Goal: Task Accomplishment & Management: Manage account settings

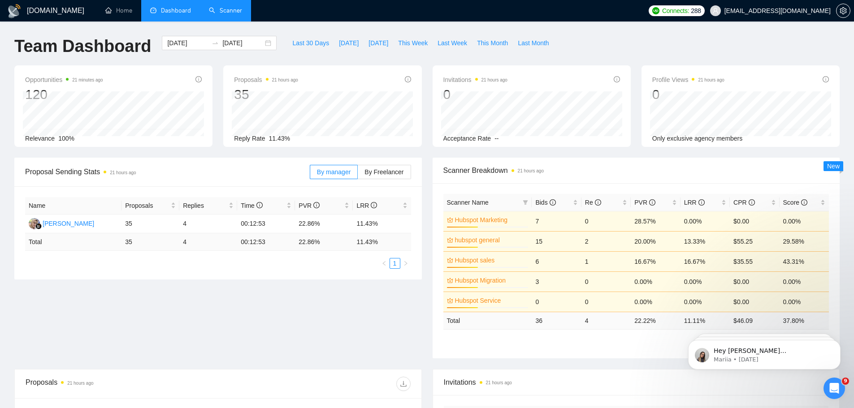
click at [240, 9] on link "Scanner" at bounding box center [225, 11] width 33 height 8
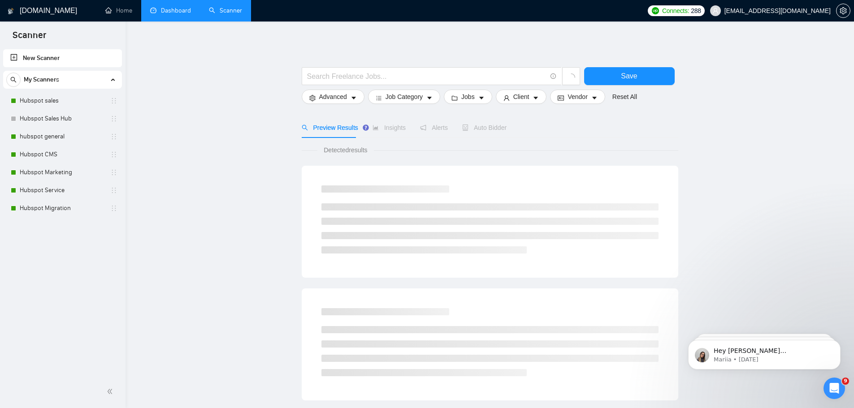
click at [175, 7] on link "Dashboard" at bounding box center [170, 11] width 41 height 8
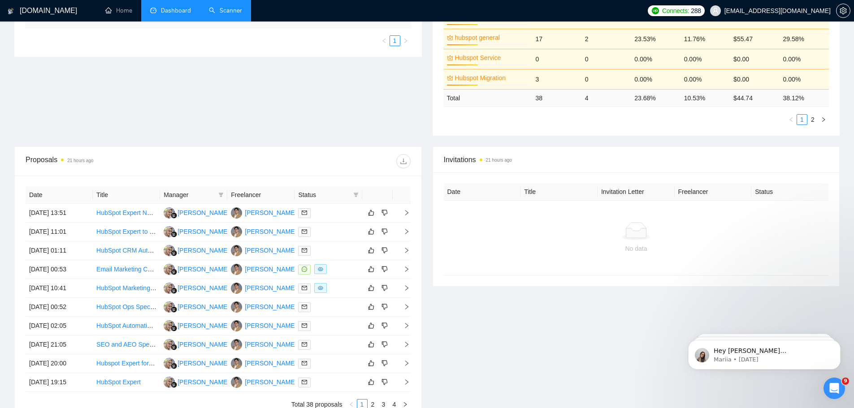
scroll to position [230, 0]
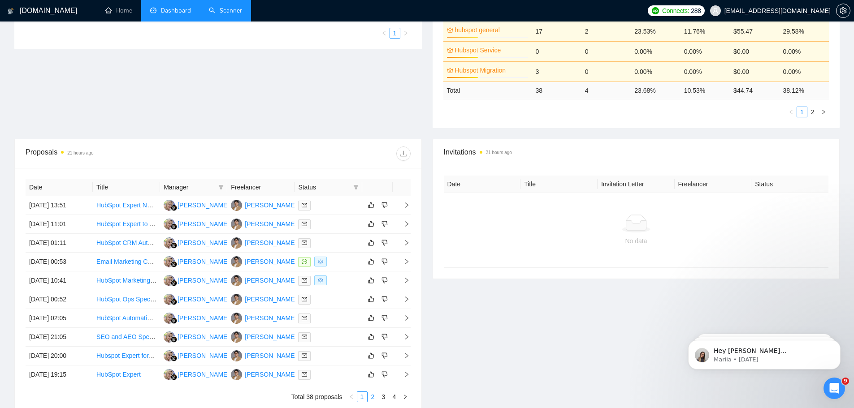
click at [372, 399] on link "2" at bounding box center [373, 397] width 10 height 10
click at [364, 398] on link "1" at bounding box center [362, 397] width 10 height 10
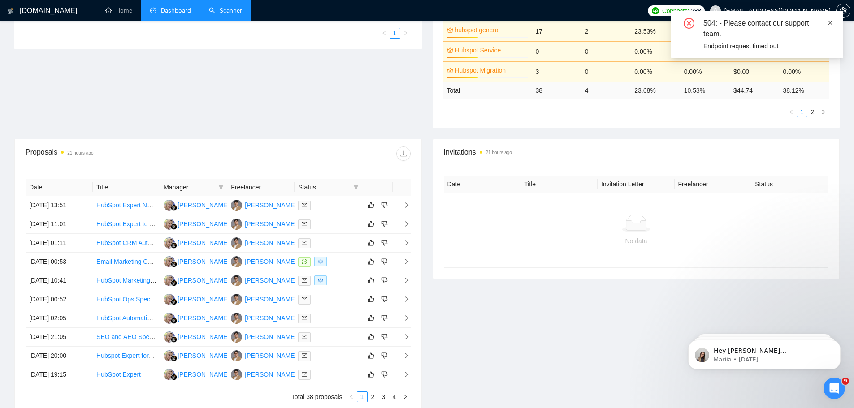
click at [832, 25] on icon "close" at bounding box center [830, 23] width 6 height 6
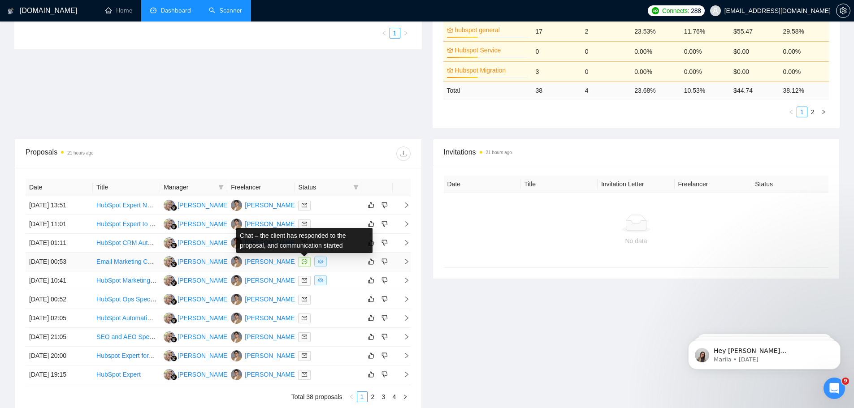
click at [305, 264] on icon "message" at bounding box center [304, 261] width 5 height 5
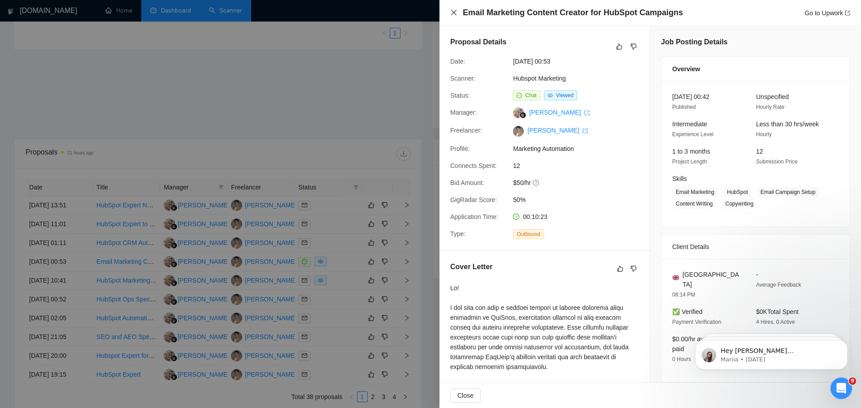
click at [453, 10] on icon "close" at bounding box center [453, 12] width 7 height 7
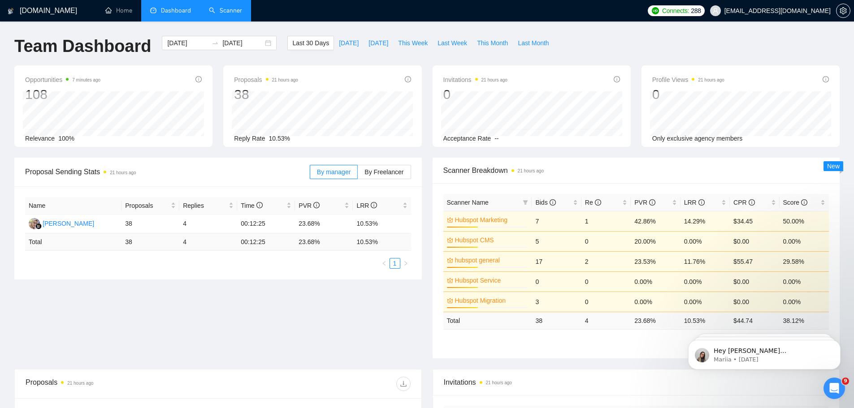
click at [228, 8] on link "Scanner" at bounding box center [225, 11] width 33 height 8
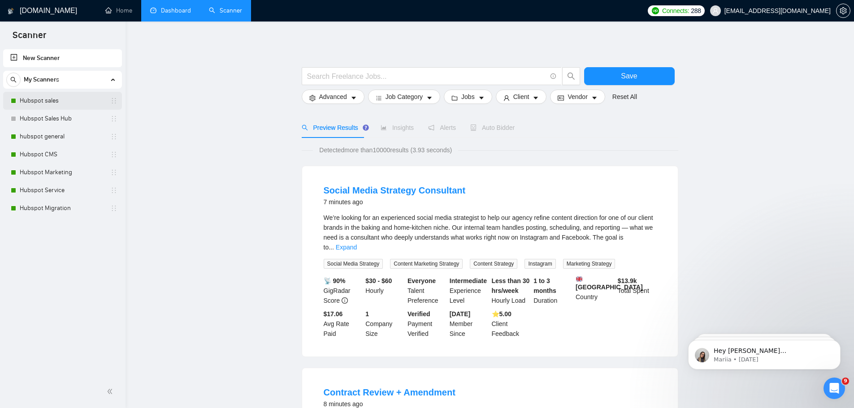
click at [61, 100] on link "Hubspot sales" at bounding box center [62, 101] width 85 height 18
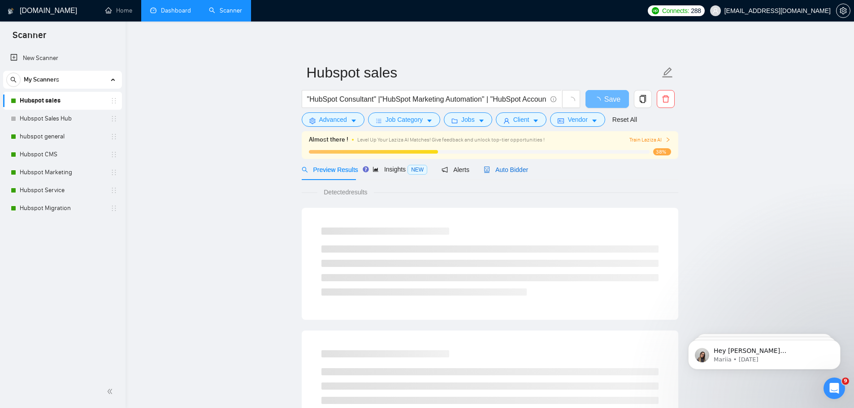
click at [519, 168] on span "Auto Bidder" at bounding box center [506, 169] width 44 height 7
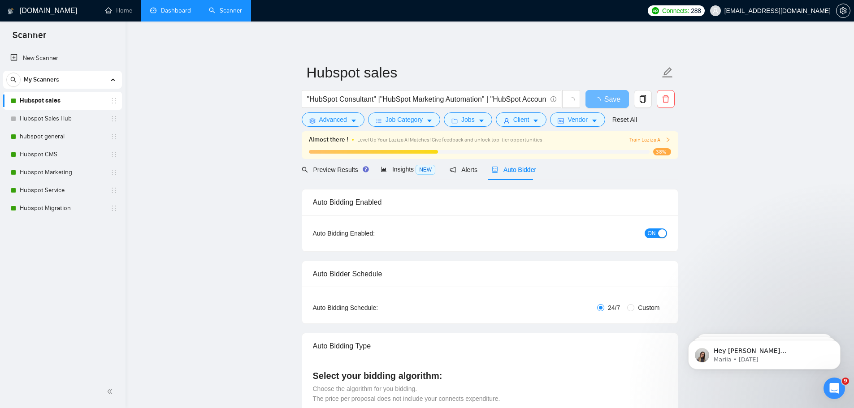
checkbox input "true"
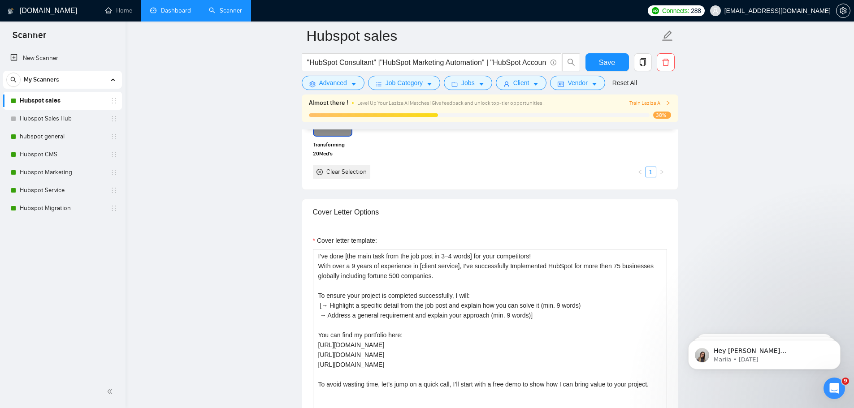
scroll to position [947, 0]
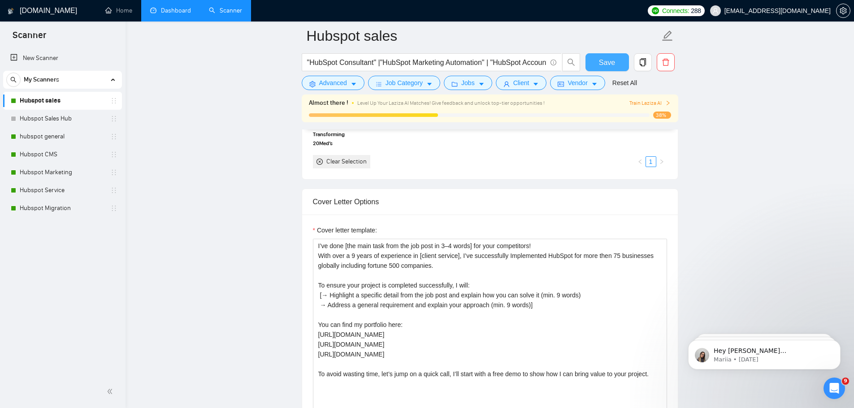
click at [602, 59] on span "Save" at bounding box center [607, 62] width 16 height 11
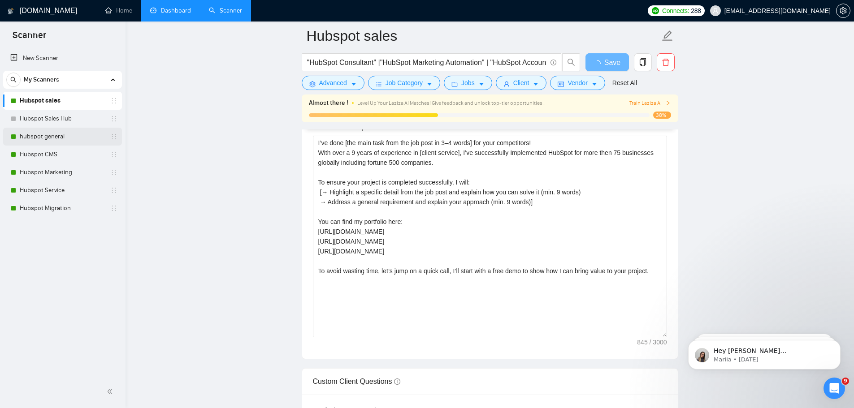
click at [35, 138] on link "hubspot general" at bounding box center [62, 137] width 85 height 18
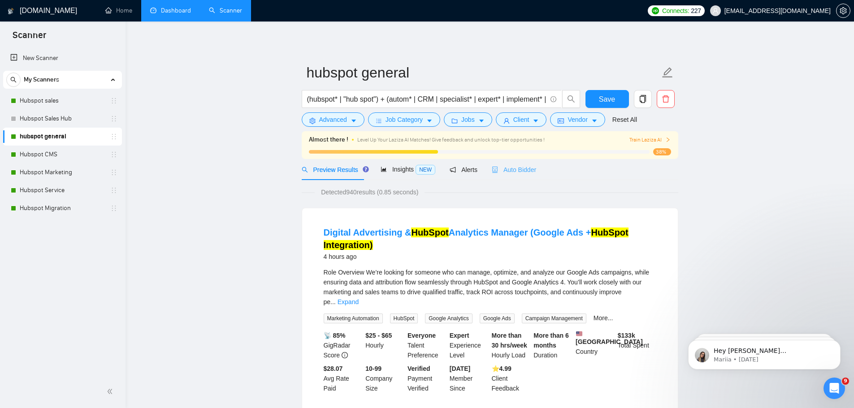
click at [519, 162] on div "Auto Bidder" at bounding box center [514, 169] width 44 height 21
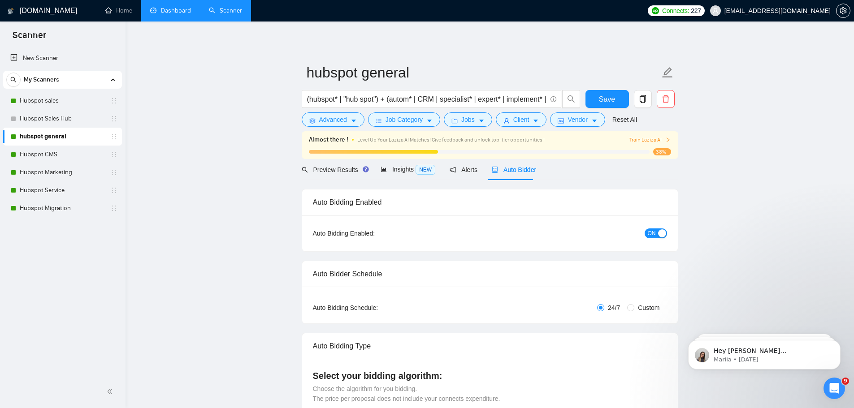
checkbox input "true"
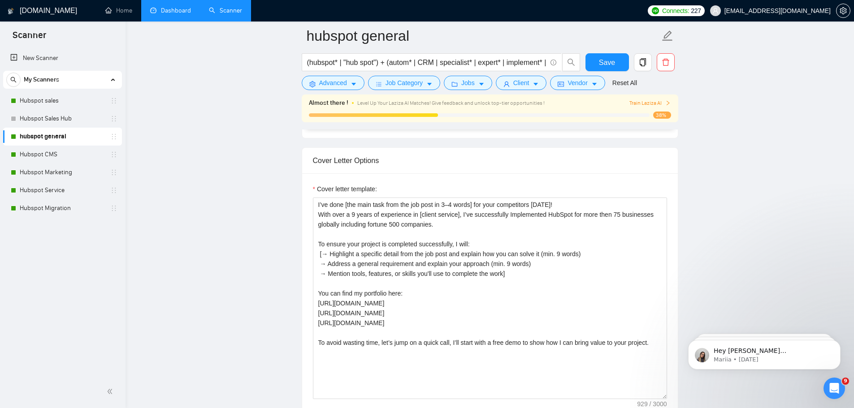
scroll to position [1002, 0]
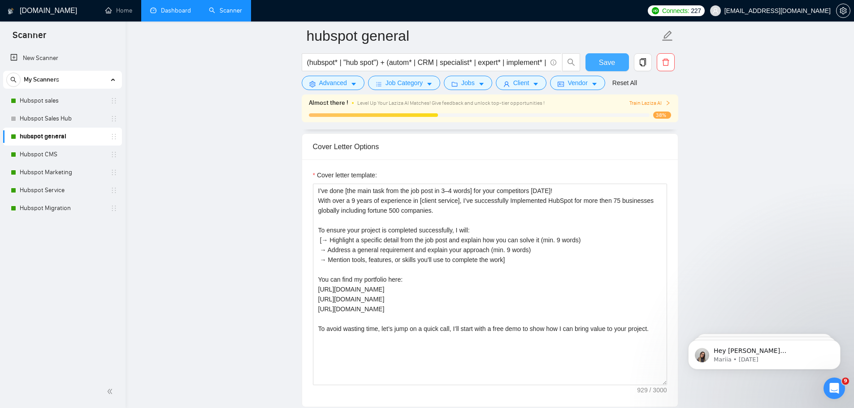
click at [603, 61] on span "Save" at bounding box center [607, 62] width 16 height 11
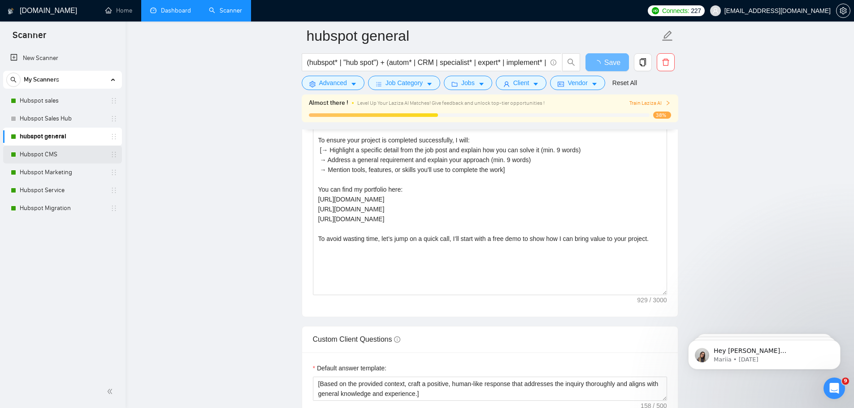
click at [54, 160] on link "Hubspot CMS" at bounding box center [62, 155] width 85 height 18
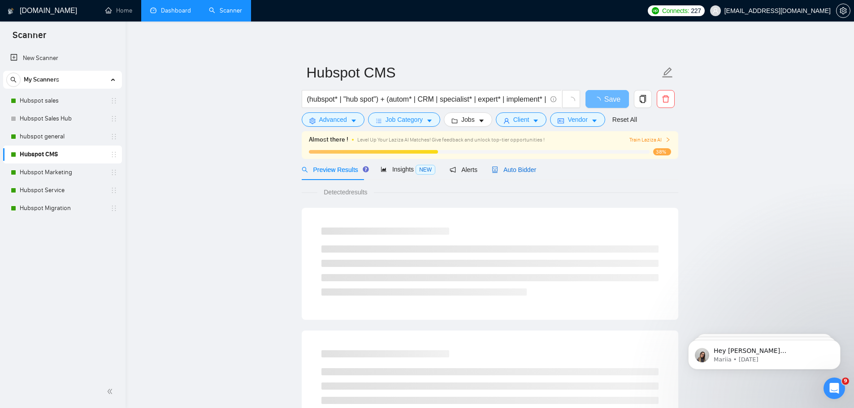
click at [513, 168] on span "Auto Bidder" at bounding box center [514, 169] width 44 height 7
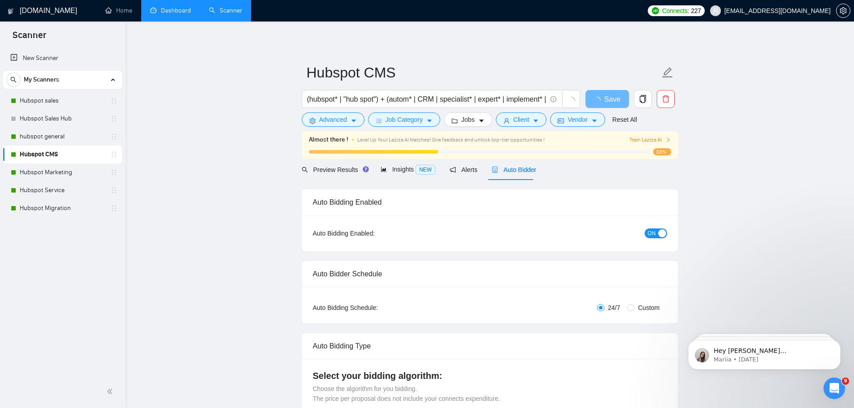
checkbox input "true"
click at [57, 174] on link "Hubspot Marketing" at bounding box center [62, 173] width 85 height 18
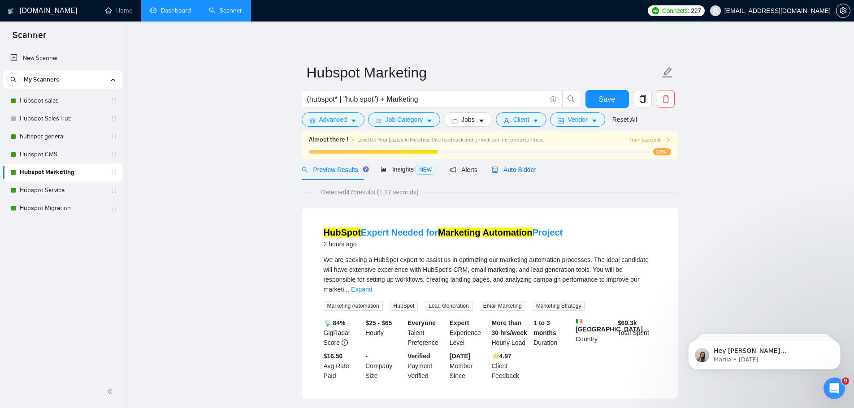
click at [525, 171] on span "Auto Bidder" at bounding box center [514, 169] width 44 height 7
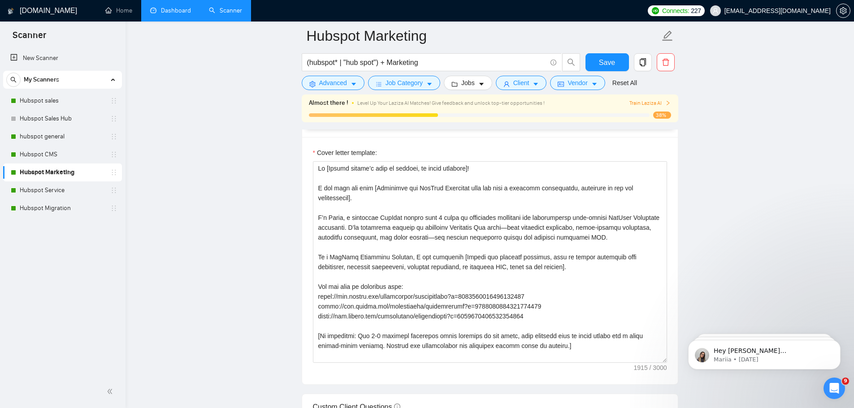
scroll to position [996, 0]
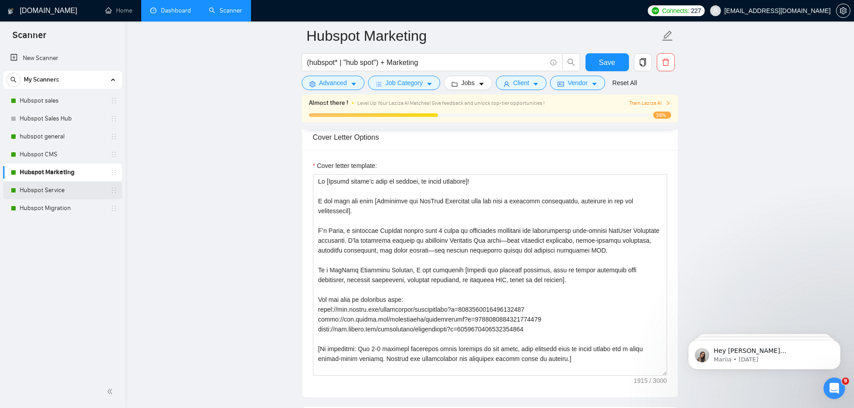
click at [50, 194] on link "Hubspot Service" at bounding box center [62, 191] width 85 height 18
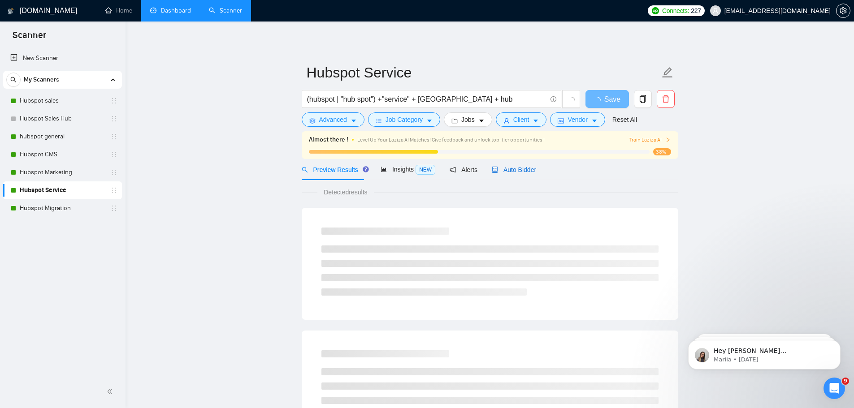
click at [516, 167] on span "Auto Bidder" at bounding box center [514, 169] width 44 height 7
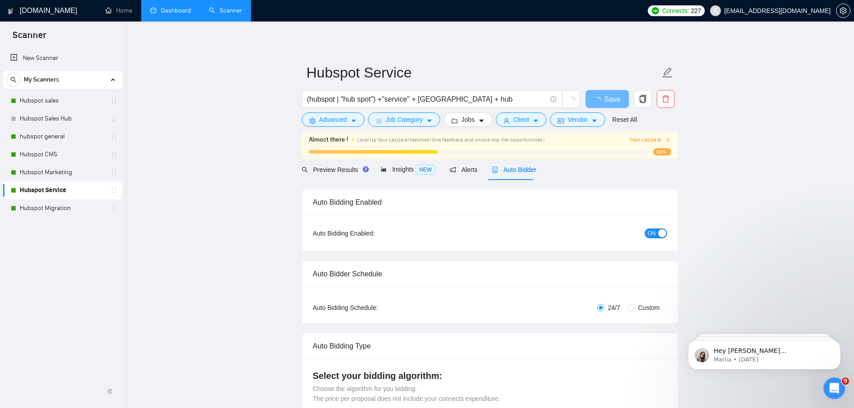
checkbox input "true"
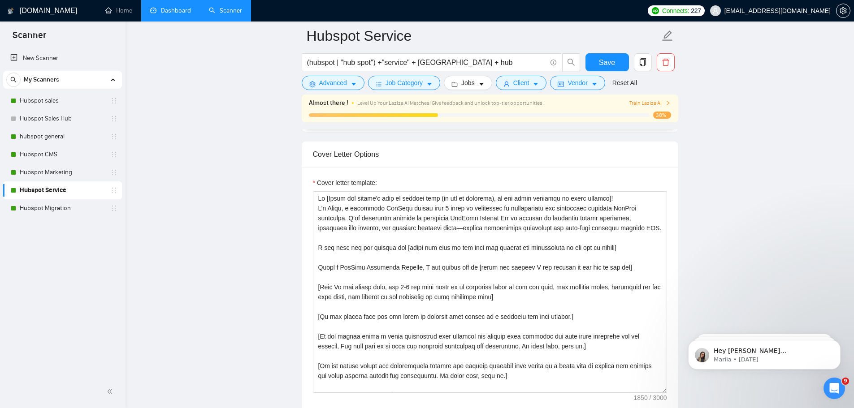
scroll to position [1016, 0]
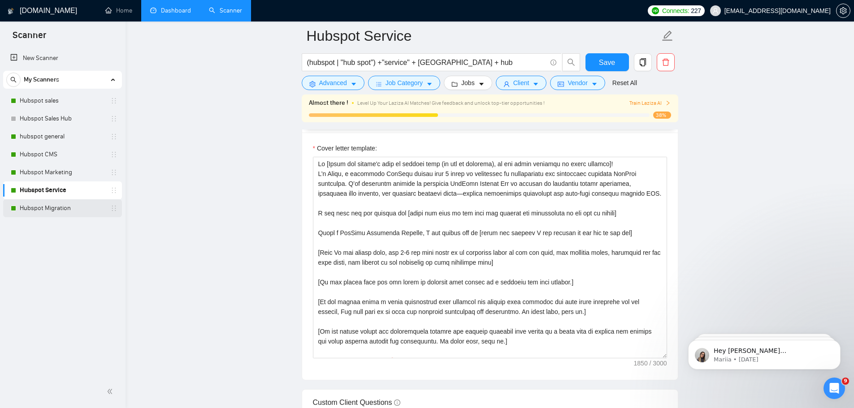
click at [34, 207] on link "Hubspot Migration" at bounding box center [62, 208] width 85 height 18
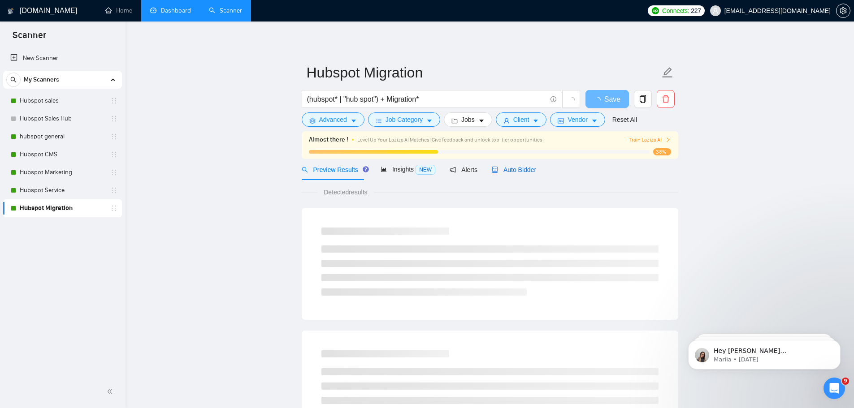
click at [518, 169] on span "Auto Bidder" at bounding box center [514, 169] width 44 height 7
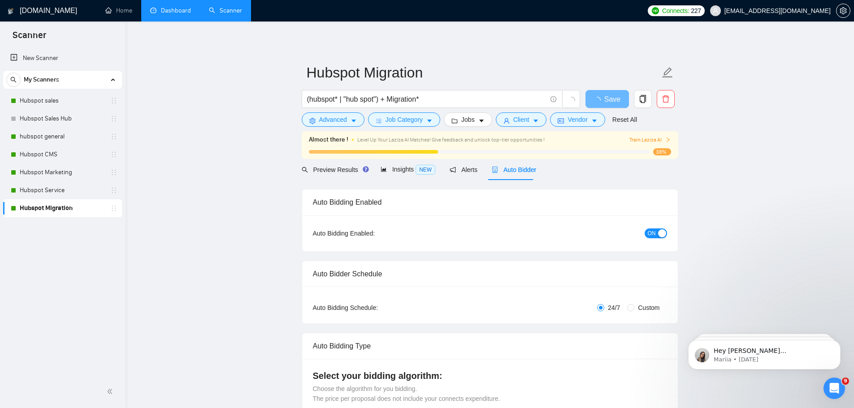
checkbox input "true"
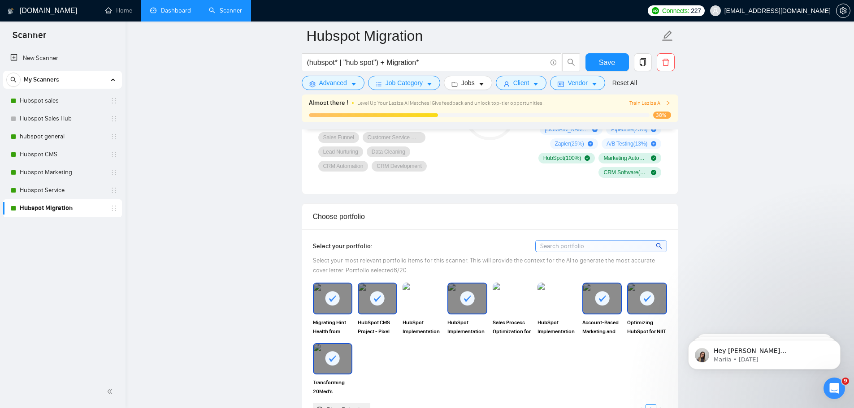
scroll to position [692, 0]
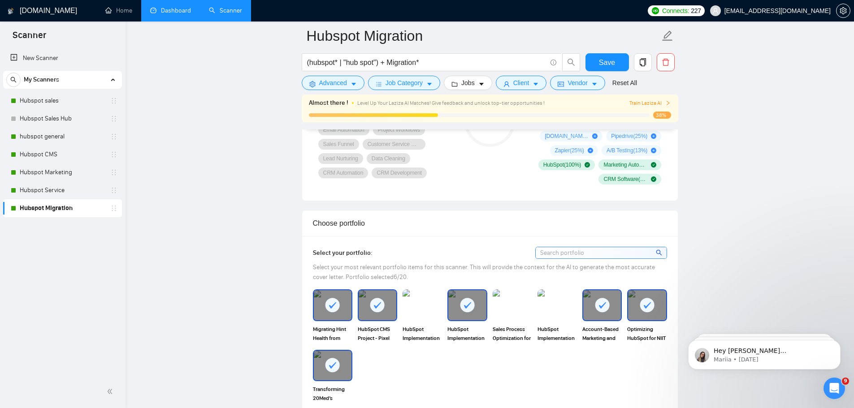
click at [178, 9] on link "Dashboard" at bounding box center [170, 11] width 41 height 8
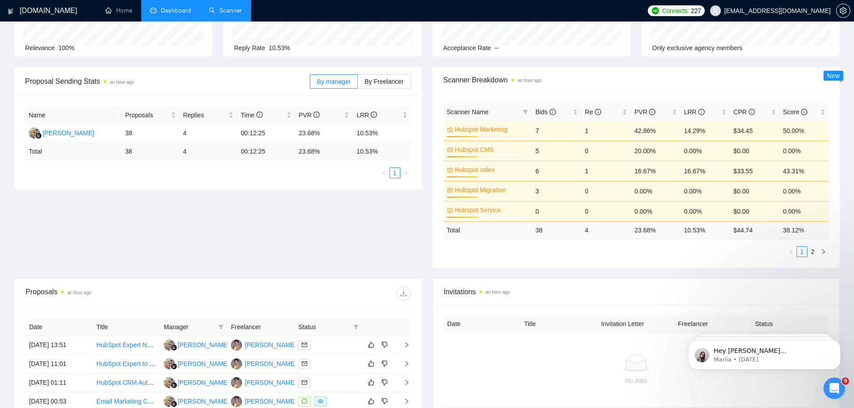
scroll to position [89, 0]
click at [234, 7] on link "Scanner" at bounding box center [225, 11] width 33 height 8
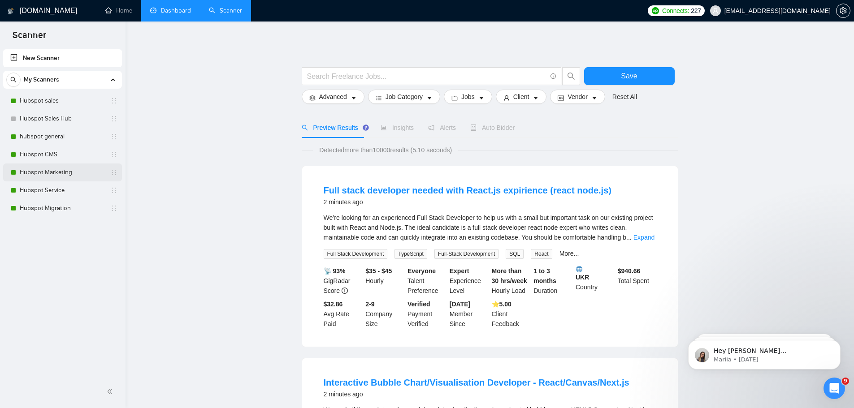
click at [48, 169] on link "Hubspot Marketing" at bounding box center [62, 173] width 85 height 18
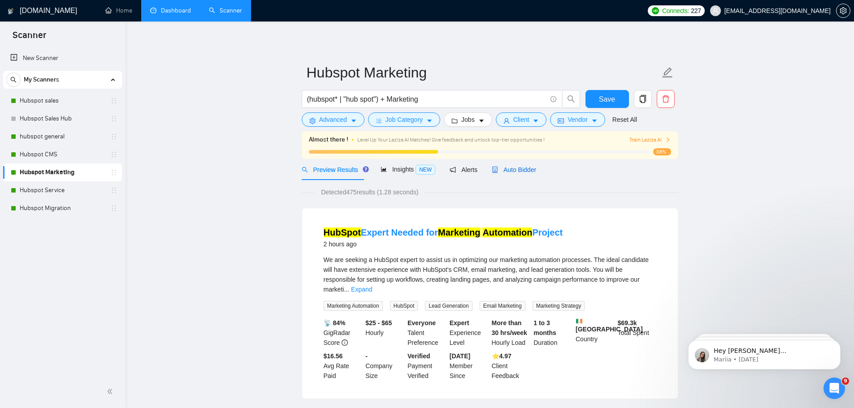
click at [508, 169] on span "Auto Bidder" at bounding box center [514, 169] width 44 height 7
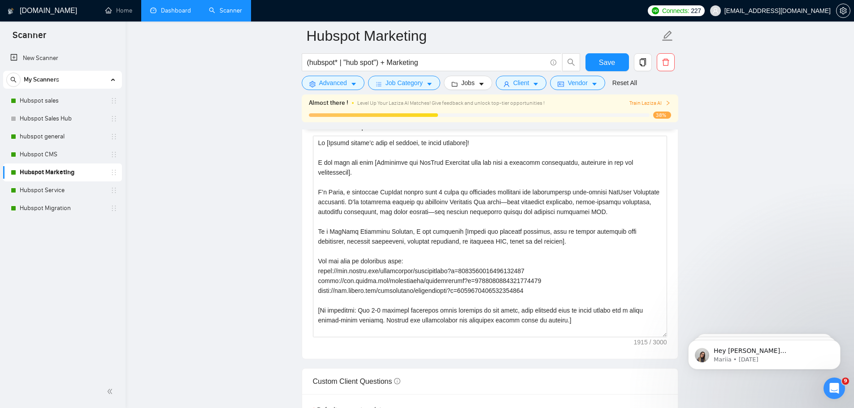
scroll to position [1012, 0]
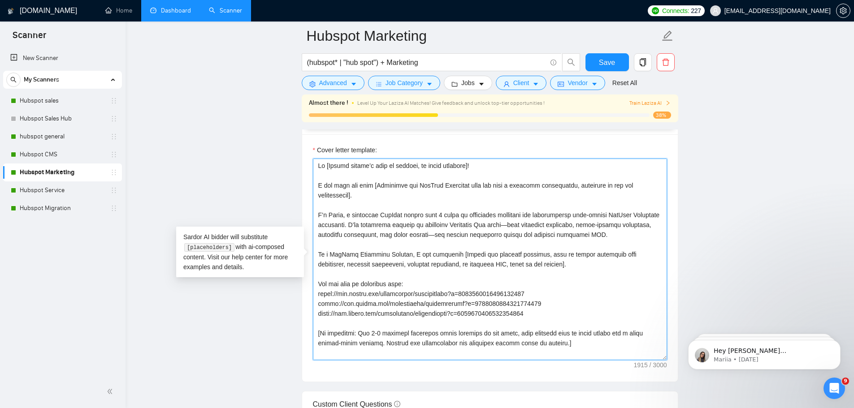
drag, startPoint x: 552, startPoint y: 343, endPoint x: 311, endPoint y: 166, distance: 298.8
click at [311, 166] on div "Cover letter template:" at bounding box center [490, 257] width 376 height 247
click at [409, 222] on textarea "Cover letter template:" at bounding box center [490, 260] width 354 height 202
click at [600, 64] on span "Save" at bounding box center [607, 62] width 16 height 11
drag, startPoint x: 552, startPoint y: 344, endPoint x: 307, endPoint y: 165, distance: 303.4
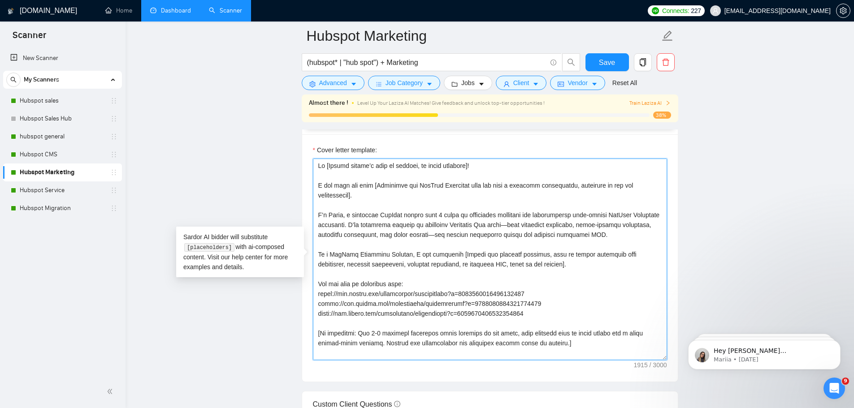
click at [307, 165] on div "Cover letter template:" at bounding box center [490, 257] width 376 height 247
click at [391, 207] on textarea "Cover letter template:" at bounding box center [490, 260] width 354 height 202
click at [65, 130] on link "hubspot general" at bounding box center [62, 137] width 85 height 18
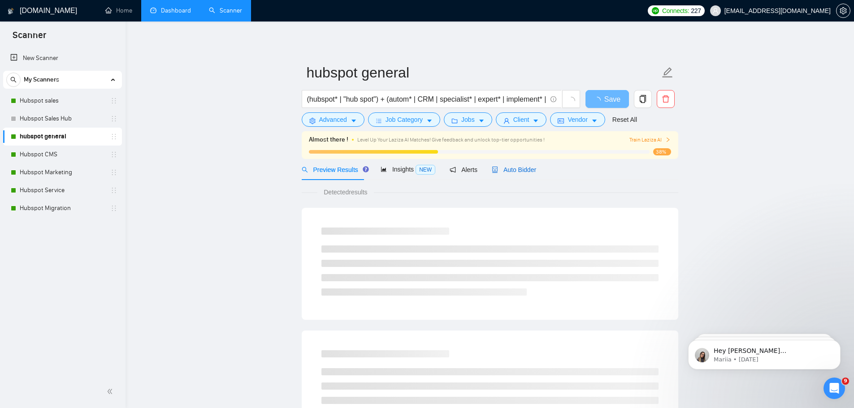
click at [518, 170] on span "Auto Bidder" at bounding box center [514, 169] width 44 height 7
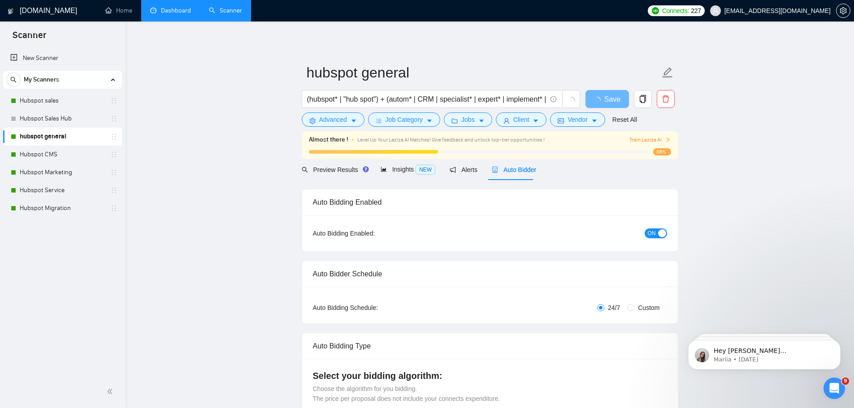
checkbox input "true"
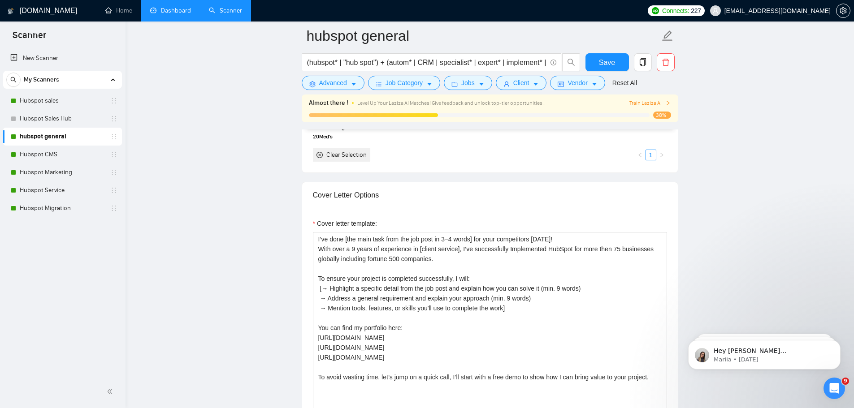
scroll to position [994, 0]
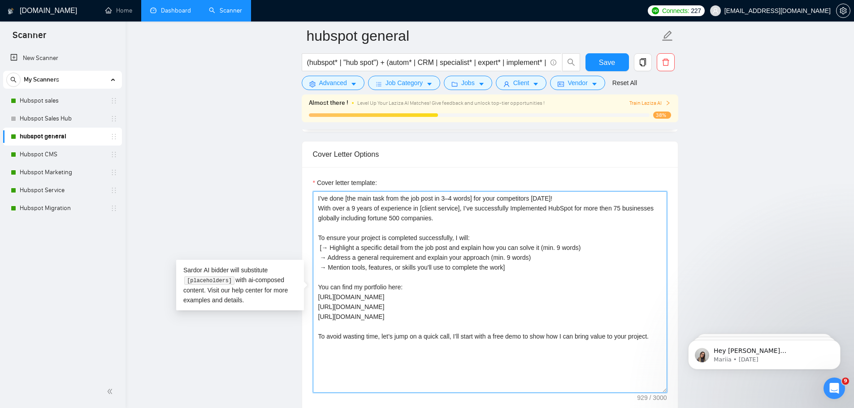
drag, startPoint x: 651, startPoint y: 336, endPoint x: 310, endPoint y: 198, distance: 368.4
click at [310, 198] on div "Cover letter template: I’ve done [the main task from the job post in 3–4 words]…" at bounding box center [490, 290] width 376 height 247
paste textarea "Lo [Ipsumd sitame’c adip el seddoei, te incid utlabore]! E’d Magna, a enimadmin…"
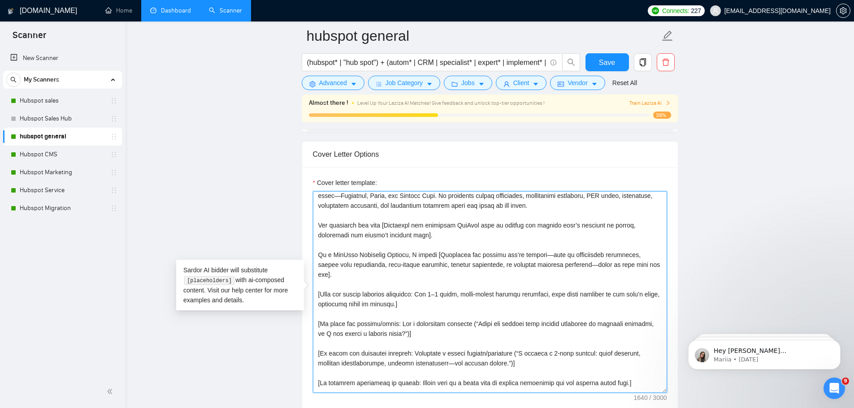
scroll to position [0, 0]
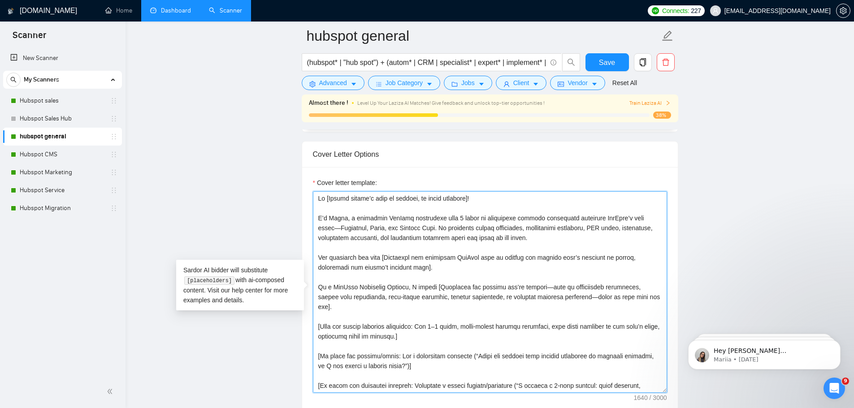
drag, startPoint x: 420, startPoint y: 269, endPoint x: 303, endPoint y: 260, distance: 116.9
click at [303, 260] on div "Cover letter template:" at bounding box center [490, 290] width 376 height 247
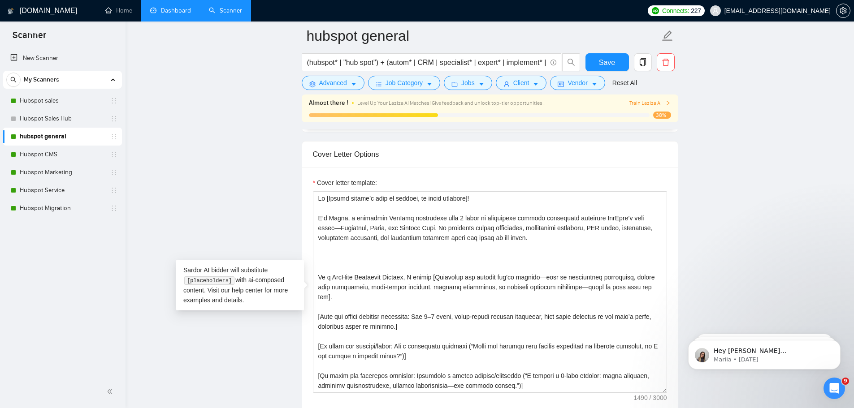
click at [303, 260] on div "Cover letter template:" at bounding box center [490, 290] width 376 height 247
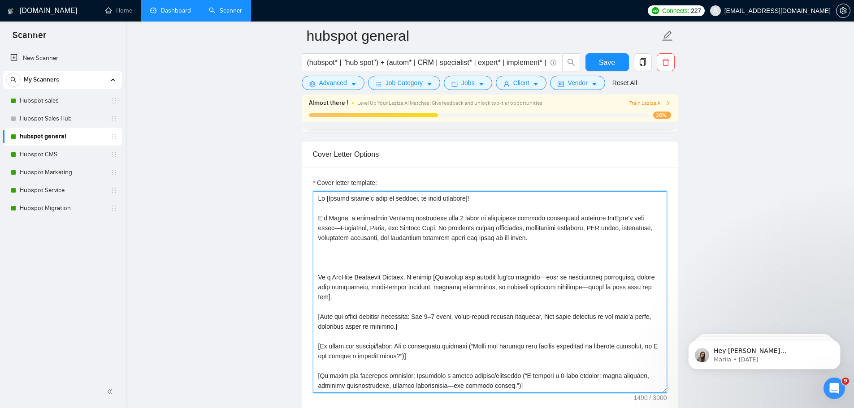
click at [524, 240] on textarea "Cover letter template:" at bounding box center [490, 292] width 354 height 202
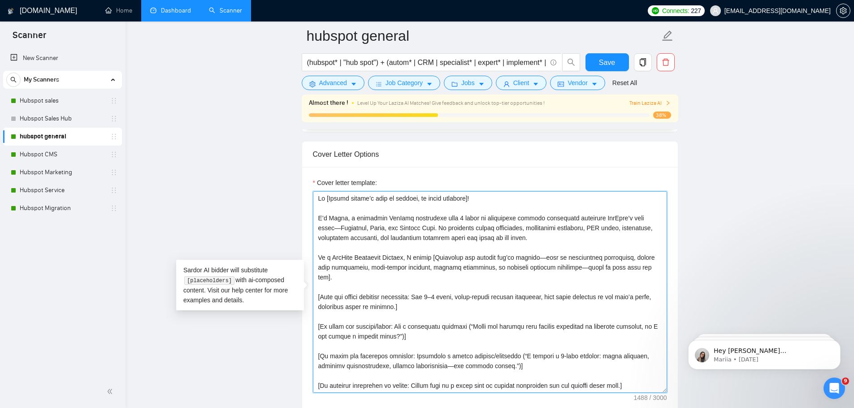
click at [502, 204] on textarea "Cover letter template:" at bounding box center [490, 292] width 354 height 202
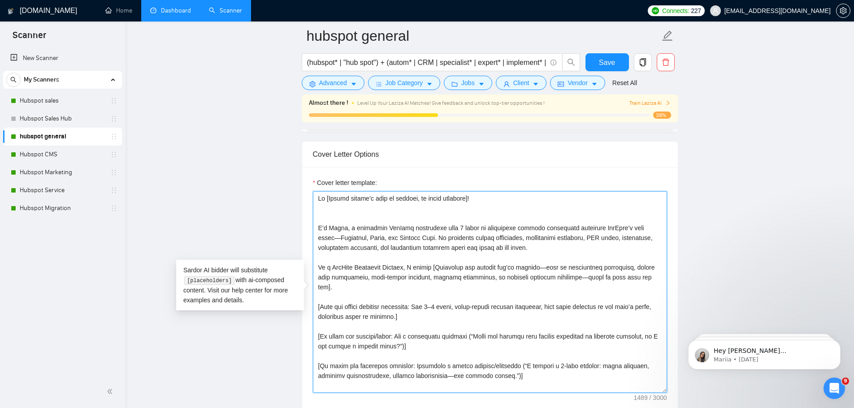
paste textarea "You mentioned you need [Summarize the requested HubSpot task or project and out…"
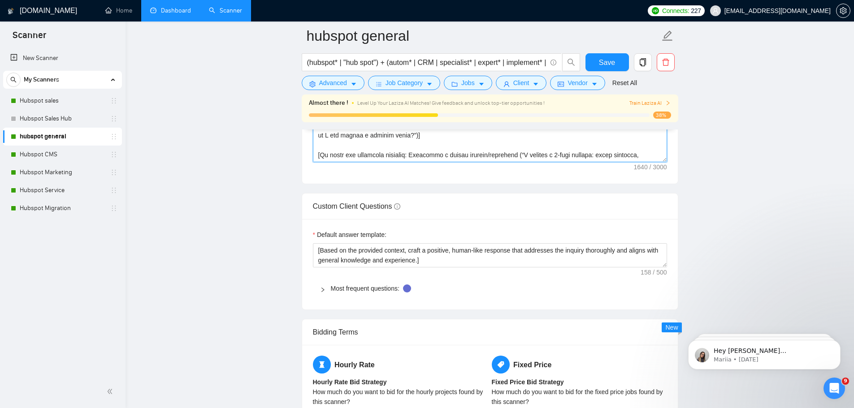
scroll to position [1229, 0]
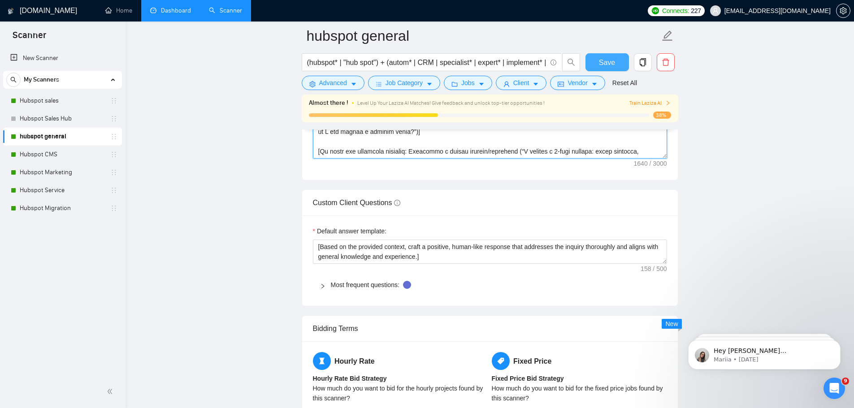
type textarea "Lo [Ipsumd sitame’c adip el seddoei, te incid utlabore]! Etd magnaaliq eni admi…"
click at [608, 63] on span "Save" at bounding box center [607, 62] width 16 height 11
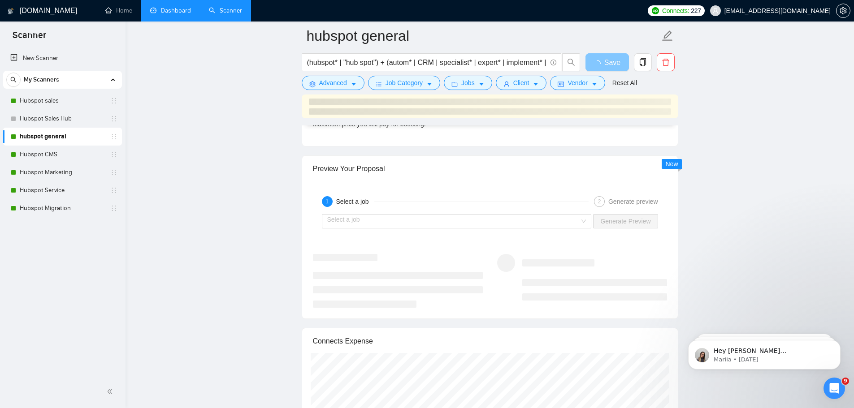
scroll to position [1751, 0]
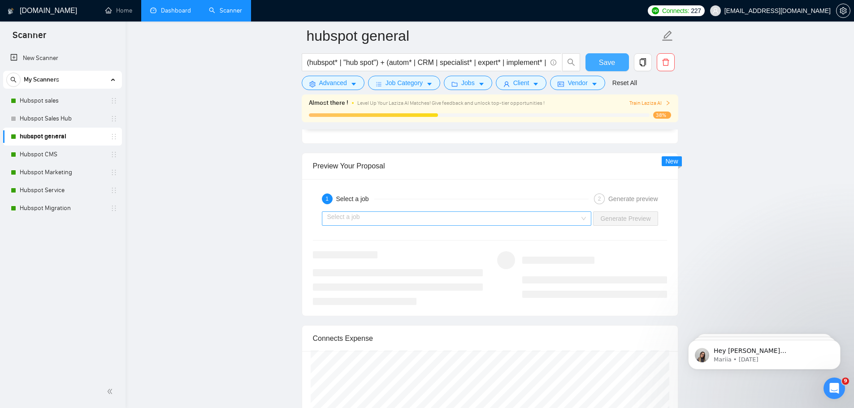
click at [585, 216] on div "Select a job" at bounding box center [457, 219] width 270 height 14
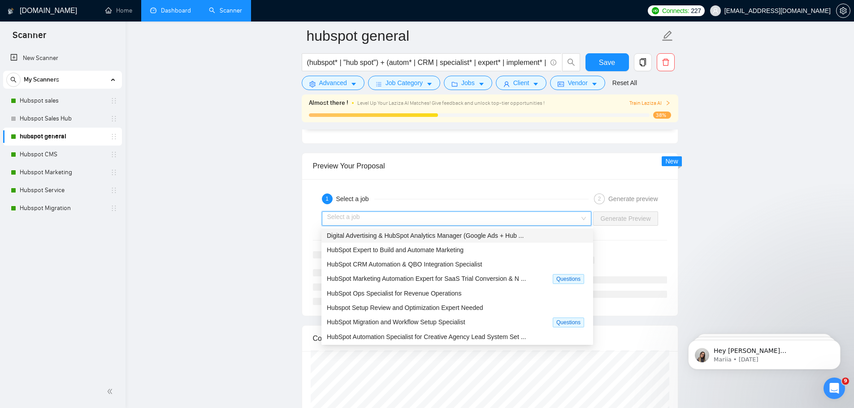
click at [494, 234] on span "Digital Advertising & HubSpot Analytics Manager (Google Ads + Hub ..." at bounding box center [425, 235] width 197 height 7
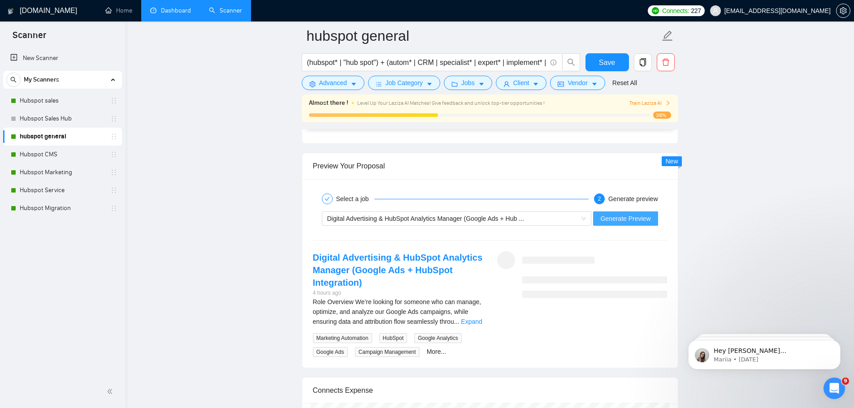
click at [617, 217] on span "Generate Preview" at bounding box center [625, 219] width 50 height 10
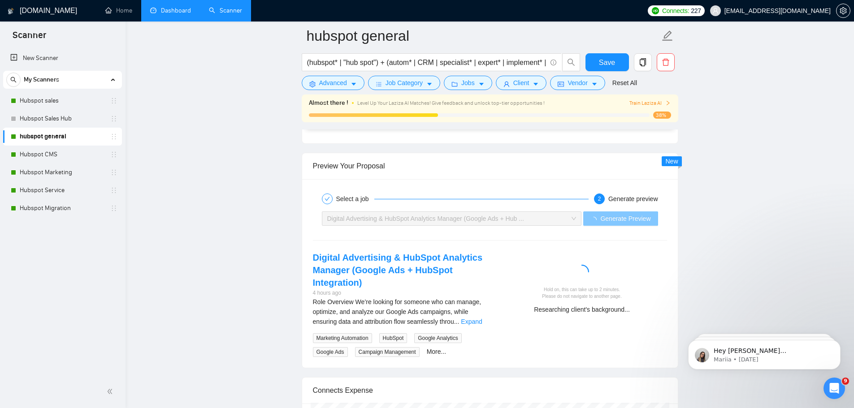
click at [617, 217] on span "Generate Preview" at bounding box center [625, 219] width 50 height 10
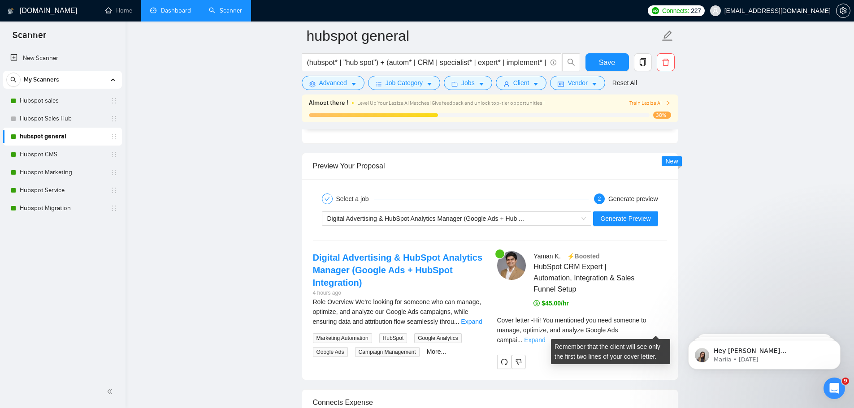
click at [545, 337] on link "Expand" at bounding box center [534, 340] width 21 height 7
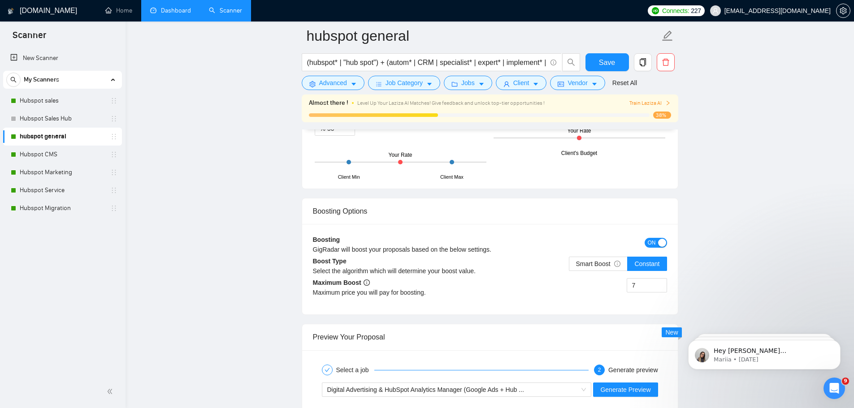
scroll to position [1697, 0]
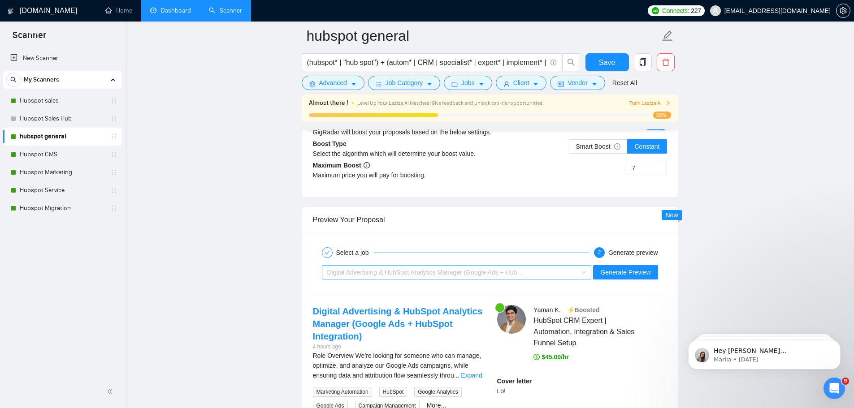
click at [586, 273] on span "Digital Advertising & HubSpot Analytics Manager (Google Ads + Hub ..." at bounding box center [456, 272] width 259 height 13
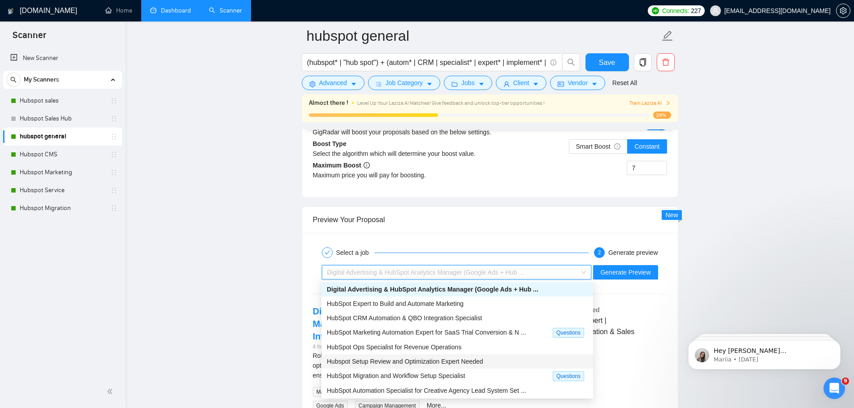
click at [470, 364] on span "Hubspot Setup Review and Optimization Expert Needed" at bounding box center [405, 361] width 156 height 7
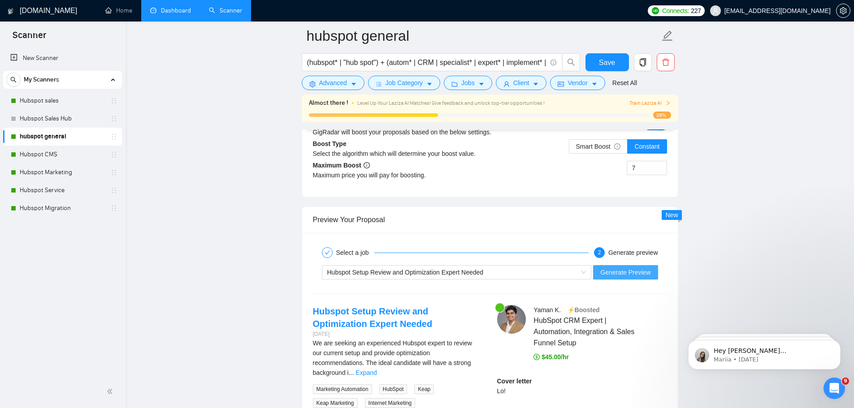
click at [618, 274] on span "Generate Preview" at bounding box center [625, 273] width 50 height 10
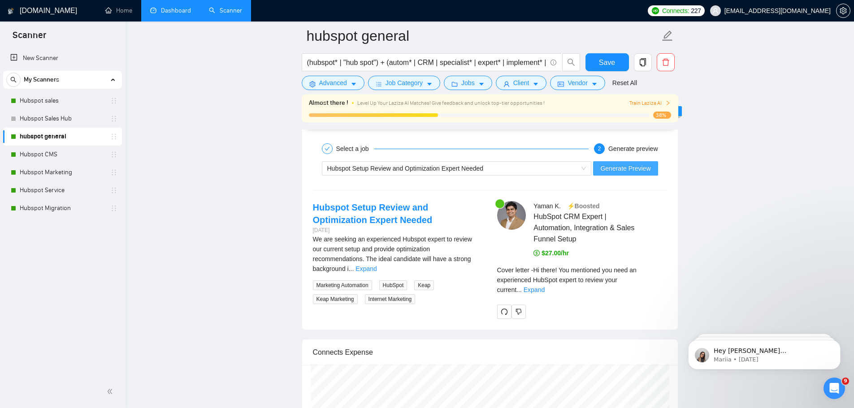
scroll to position [1818, 0]
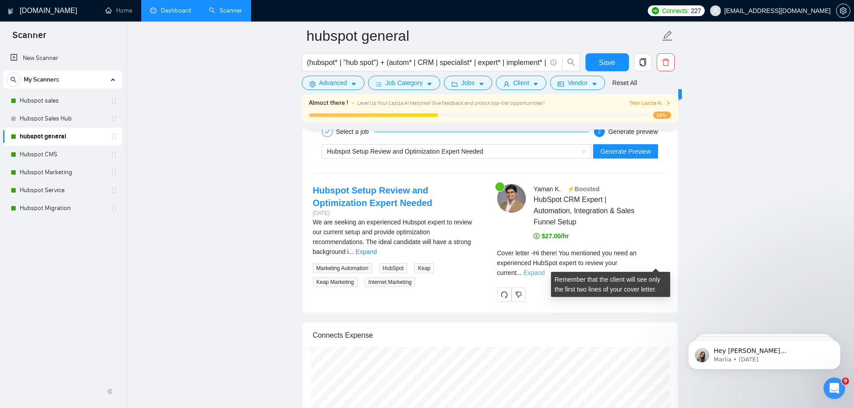
click at [545, 269] on link "Expand" at bounding box center [534, 272] width 21 height 7
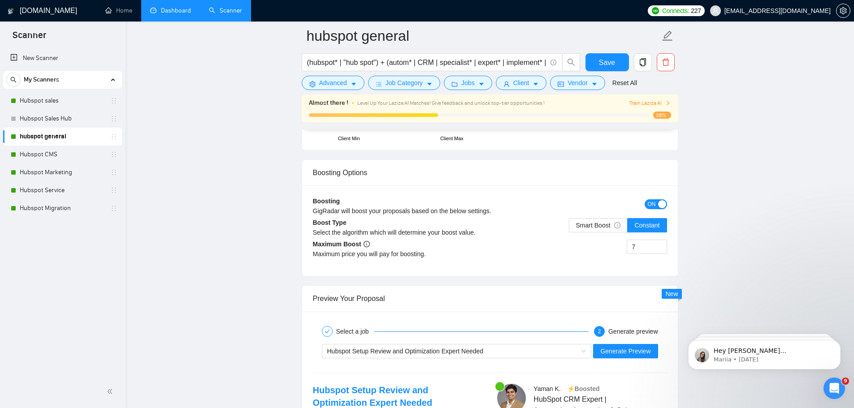
scroll to position [1622, 0]
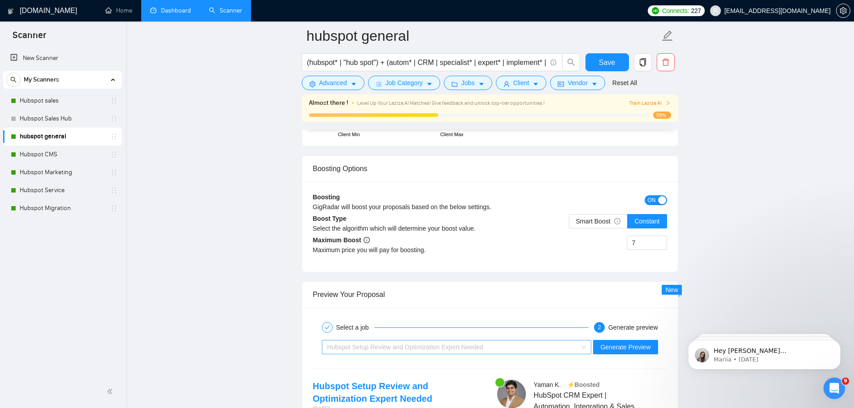
click at [586, 347] on span "Hubspot Setup Review and Optimization Expert Needed" at bounding box center [456, 347] width 259 height 13
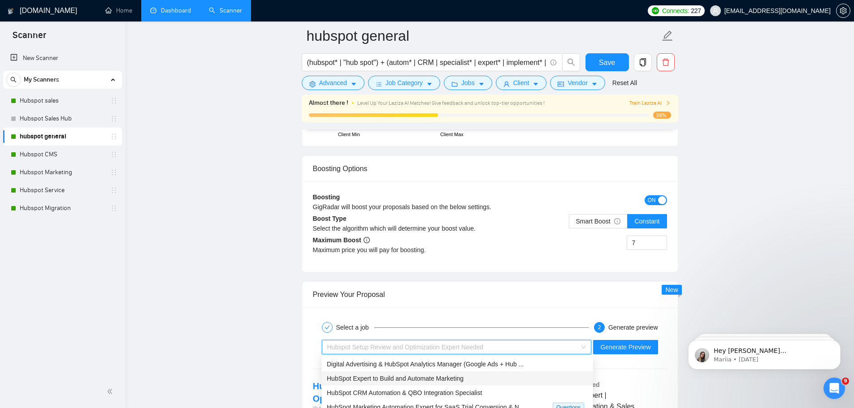
click at [529, 382] on div "HubSpot Expert to Build and Automate Marketing" at bounding box center [457, 379] width 261 height 10
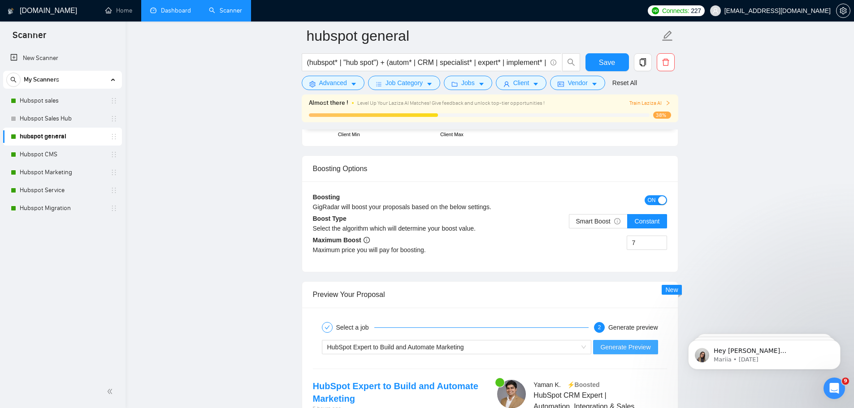
click at [625, 349] on span "Generate Preview" at bounding box center [625, 347] width 50 height 10
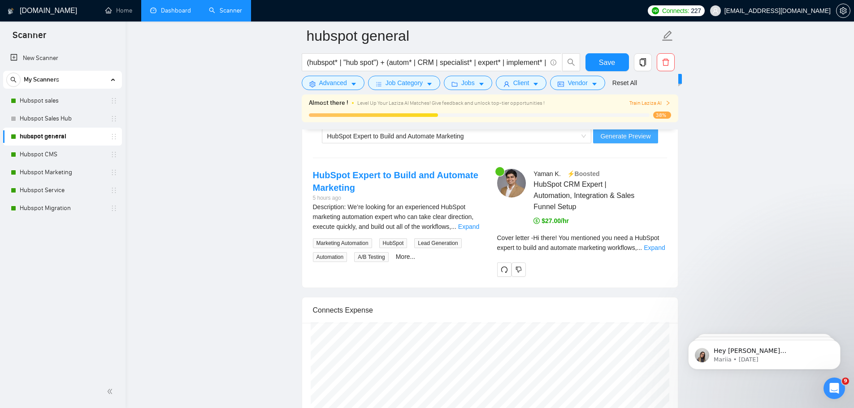
scroll to position [1854, 0]
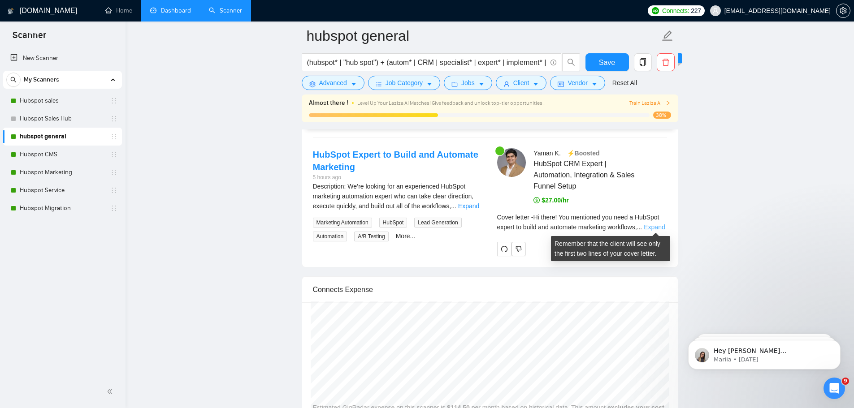
click at [655, 228] on link "Expand" at bounding box center [654, 227] width 21 height 7
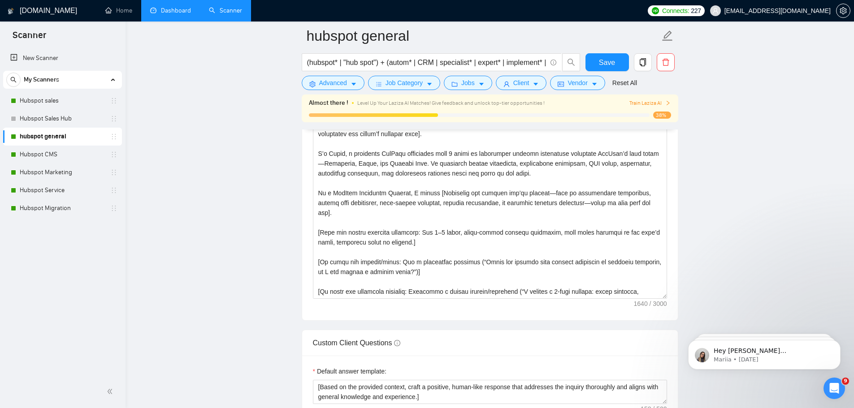
scroll to position [1026, 0]
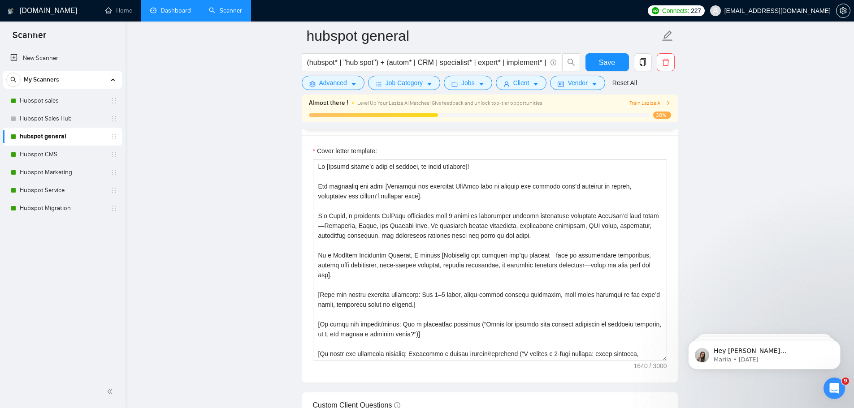
click at [172, 9] on link "Dashboard" at bounding box center [170, 11] width 41 height 8
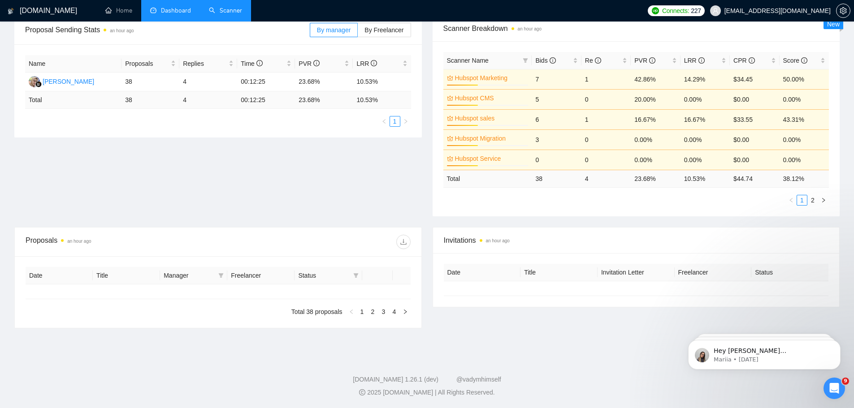
type input "[DATE]"
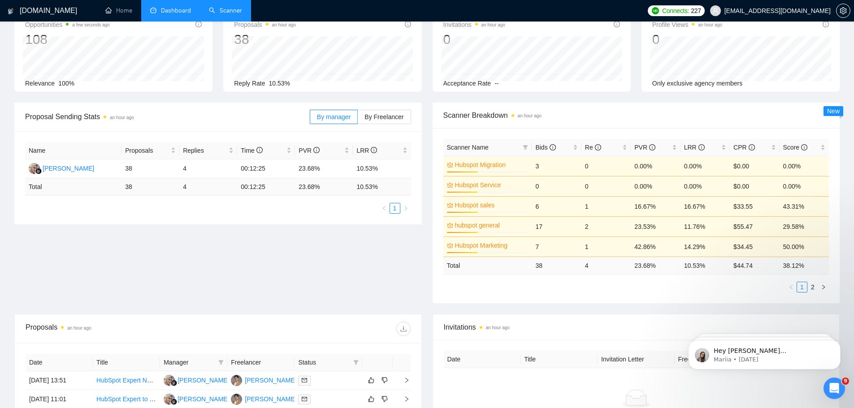
scroll to position [54, 0]
click at [228, 8] on link "Scanner" at bounding box center [225, 11] width 33 height 8
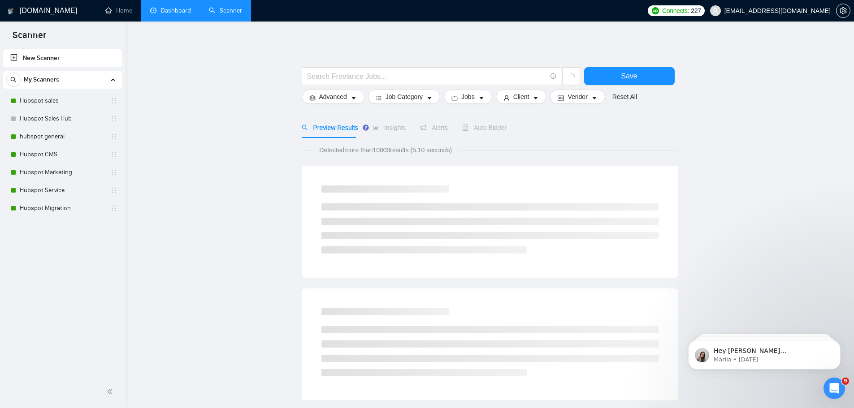
click at [178, 10] on link "Dashboard" at bounding box center [170, 11] width 41 height 8
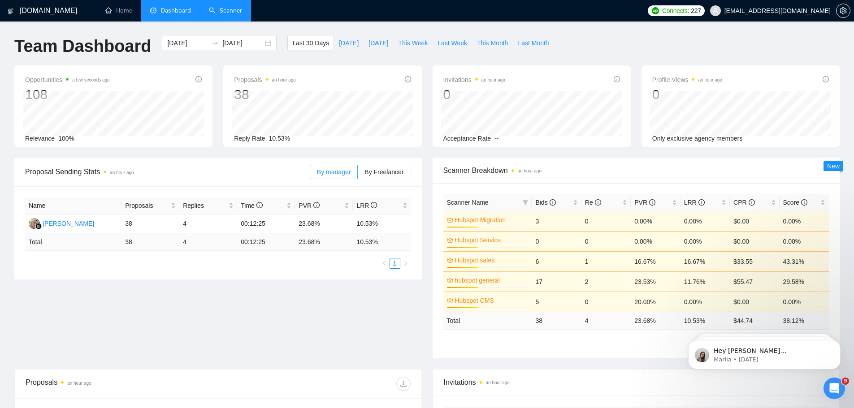
click at [591, 389] on div "Invitations an hour ago" at bounding box center [636, 383] width 385 height 26
click at [231, 9] on link "Scanner" at bounding box center [225, 11] width 33 height 8
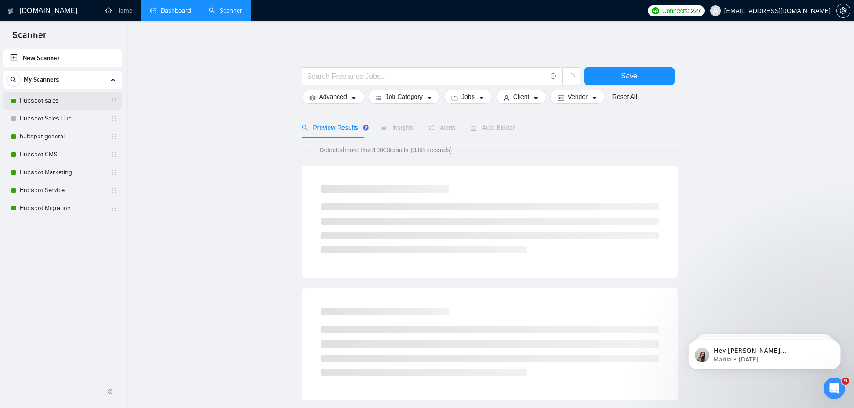
click at [41, 102] on link "Hubspot sales" at bounding box center [62, 101] width 85 height 18
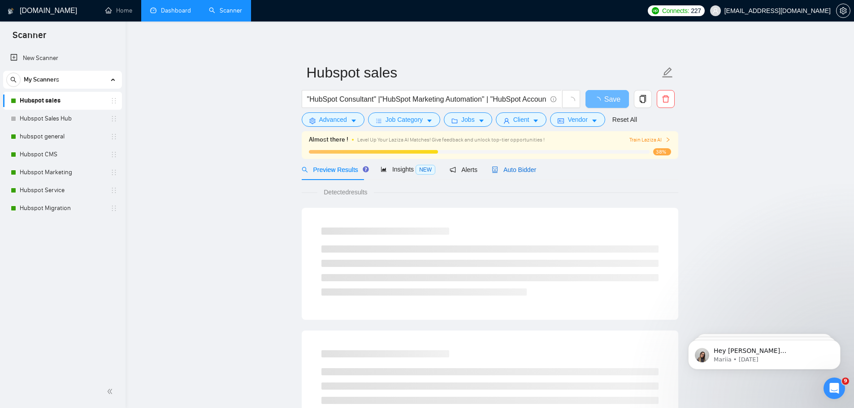
click at [520, 170] on span "Auto Bidder" at bounding box center [514, 169] width 44 height 7
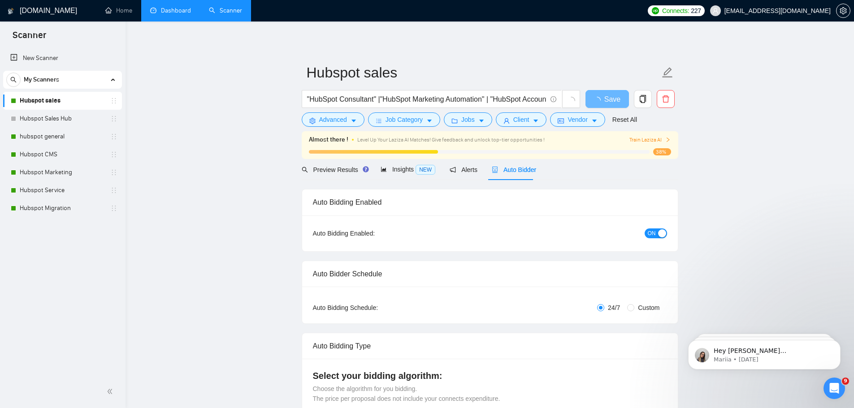
checkbox input "true"
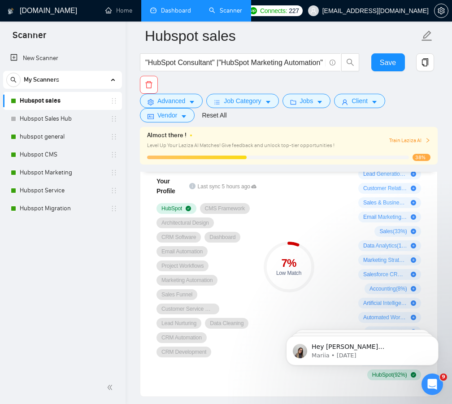
scroll to position [664, 0]
